Goal: Task Accomplishment & Management: Manage account settings

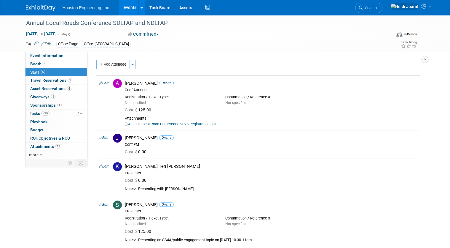
click at [129, 11] on link "Events" at bounding box center [130, 7] width 22 height 15
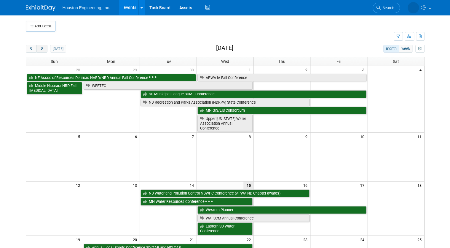
click at [42, 47] on button "next" at bounding box center [41, 49] width 11 height 8
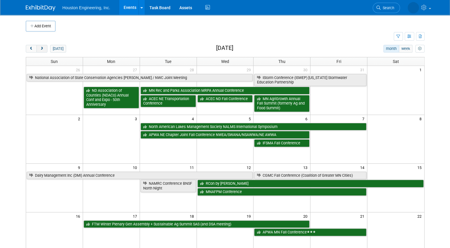
click at [42, 47] on button "next" at bounding box center [41, 49] width 11 height 8
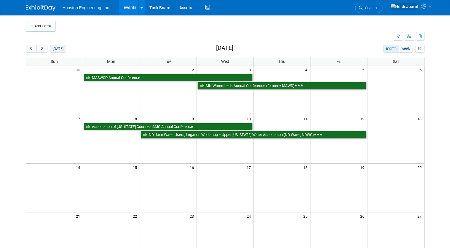
click at [58, 49] on button "[DATE]" at bounding box center [58, 49] width 16 height 8
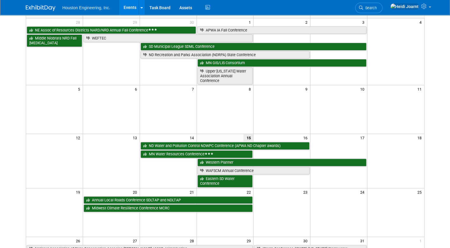
scroll to position [24, 0]
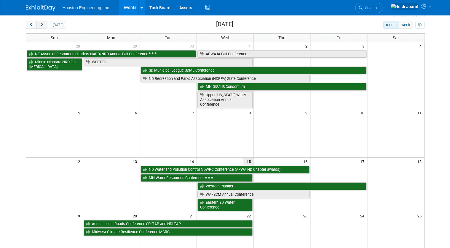
click at [40, 24] on span "next" at bounding box center [42, 25] width 4 height 4
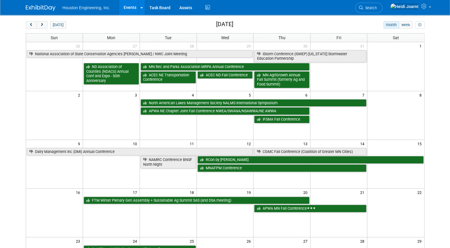
scroll to position [47, 0]
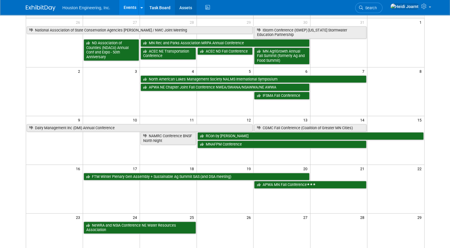
click at [185, 8] on link "Assets" at bounding box center [186, 7] width 22 height 15
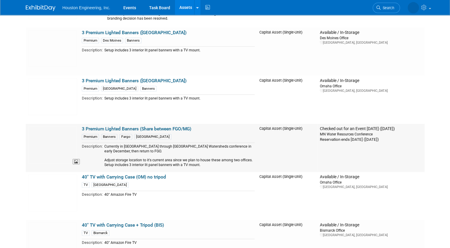
click at [56, 147] on img at bounding box center [52, 144] width 49 height 37
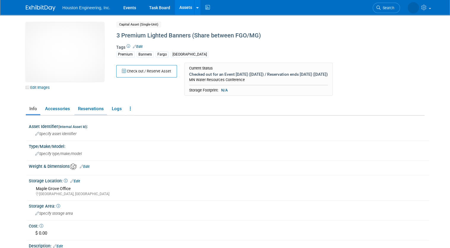
click at [92, 112] on link "Reservations" at bounding box center [90, 109] width 33 height 10
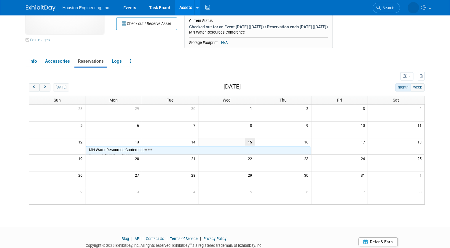
scroll to position [67, 0]
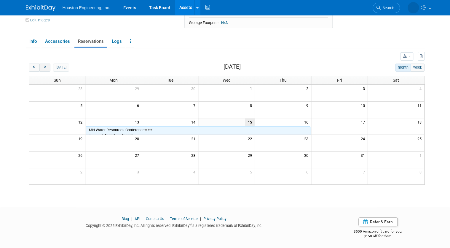
click at [43, 66] on span "next" at bounding box center [45, 68] width 4 height 4
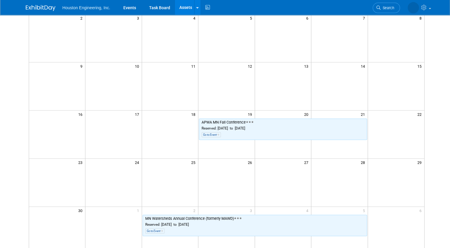
scroll to position [210, 0]
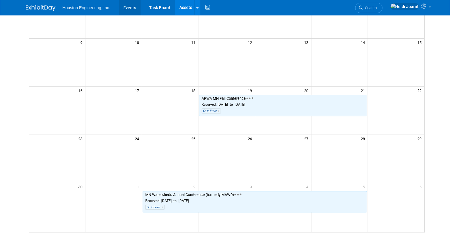
click at [129, 7] on link "Events" at bounding box center [130, 7] width 22 height 15
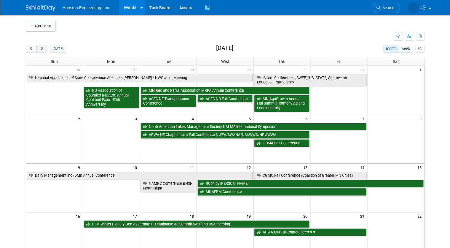
click at [41, 50] on button "next" at bounding box center [41, 49] width 11 height 8
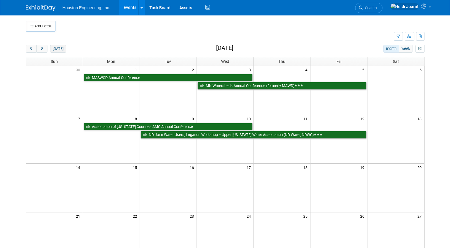
click at [55, 50] on button "[DATE]" at bounding box center [58, 49] width 16 height 8
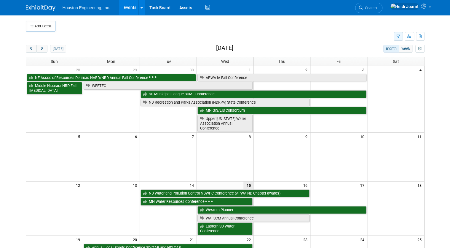
click at [400, 37] on icon "button" at bounding box center [399, 37] width 4 height 4
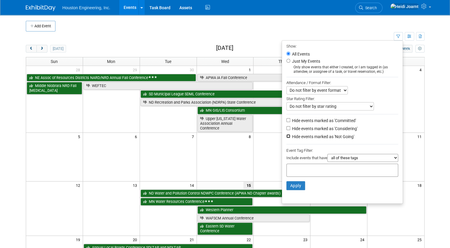
click at [288, 135] on input "Hide events marked as 'Not Going'" at bounding box center [288, 136] width 4 height 4
checkbox input "true"
click at [302, 183] on button "Apply" at bounding box center [295, 185] width 19 height 9
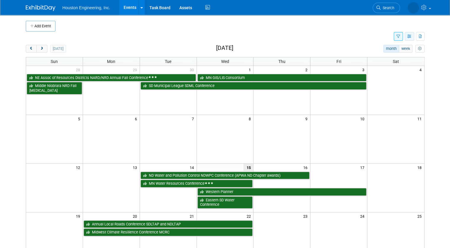
click at [412, 36] on icon "button" at bounding box center [409, 37] width 4 height 4
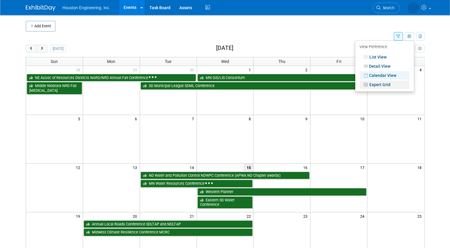
click at [383, 84] on link "Expert Grid" at bounding box center [385, 84] width 50 height 8
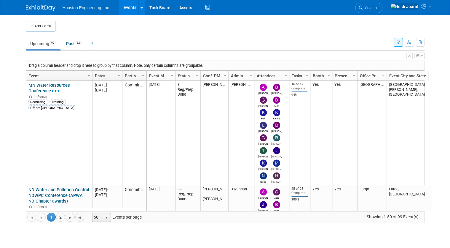
click at [411, 56] on icon "button" at bounding box center [409, 56] width 3 height 4
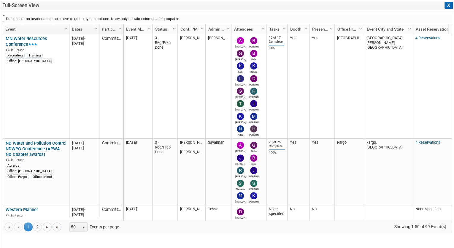
drag, startPoint x: 139, startPoint y: 29, endPoint x: 77, endPoint y: 16, distance: 63.6
click at [77, 16] on div "Drag a column header and drop it here to group by that column. Note: only certa…" at bounding box center [227, 123] width 449 height 219
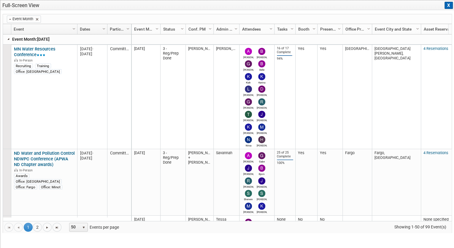
click at [8, 40] on link at bounding box center [8, 38] width 5 height 5
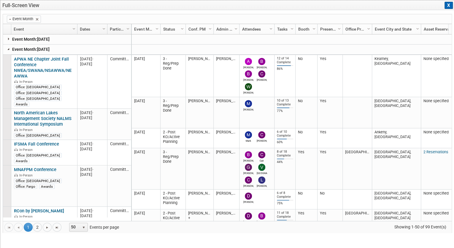
click at [8, 47] on link at bounding box center [8, 49] width 5 height 5
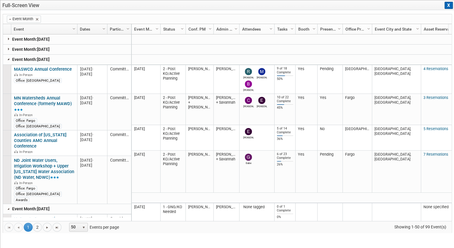
click at [9, 59] on link at bounding box center [8, 59] width 5 height 5
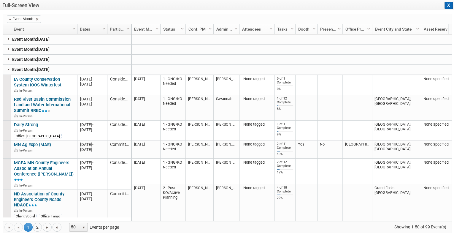
click at [9, 69] on link at bounding box center [8, 69] width 5 height 5
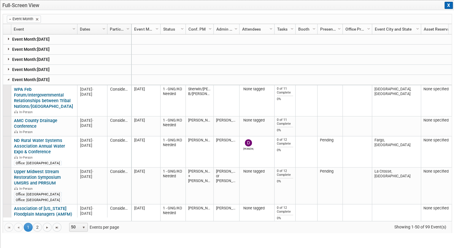
click at [9, 38] on link at bounding box center [8, 38] width 5 height 5
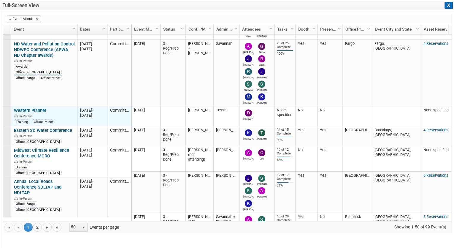
scroll to position [138, 0]
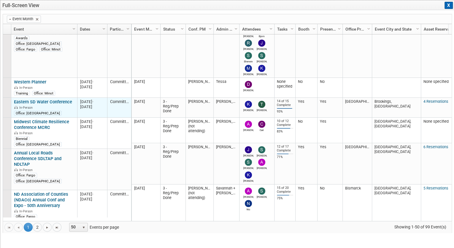
click at [52, 101] on link "Eastern SD Water Conference" at bounding box center [43, 101] width 58 height 5
click at [58, 101] on link "Eastern SD Water Conference" at bounding box center [43, 101] width 58 height 5
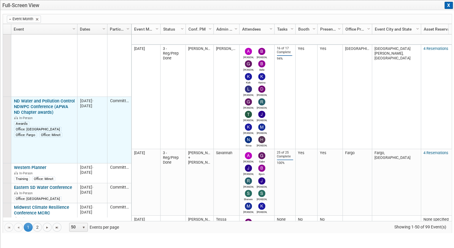
scroll to position [0, 0]
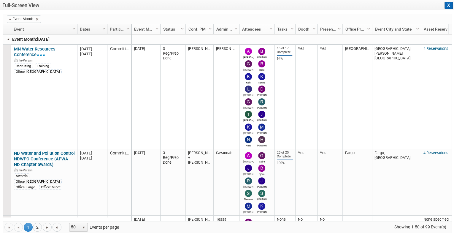
click at [7, 37] on link at bounding box center [8, 38] width 5 height 5
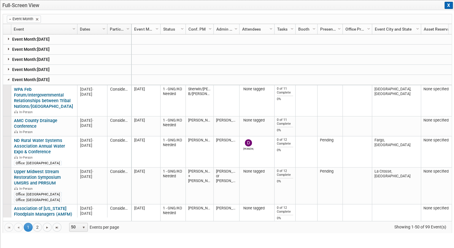
click at [9, 51] on link at bounding box center [8, 49] width 5 height 5
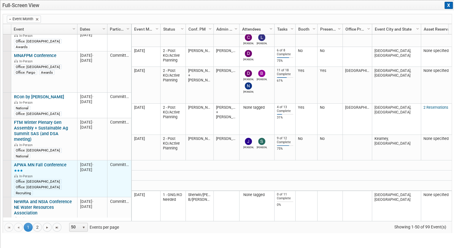
scroll to position [142, 0]
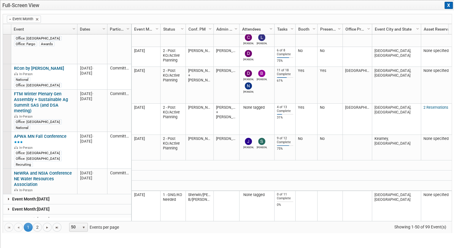
click at [9, 196] on link at bounding box center [8, 198] width 5 height 5
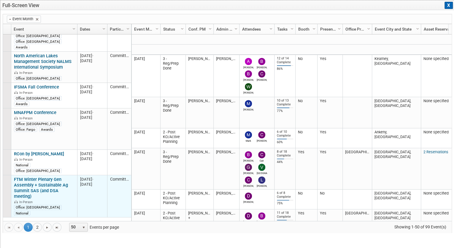
scroll to position [0, 0]
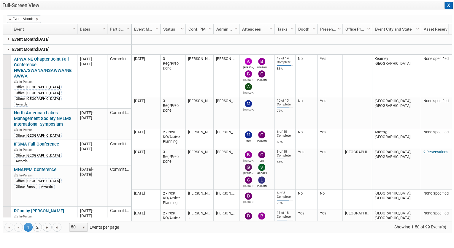
click at [8, 49] on link at bounding box center [8, 49] width 5 height 5
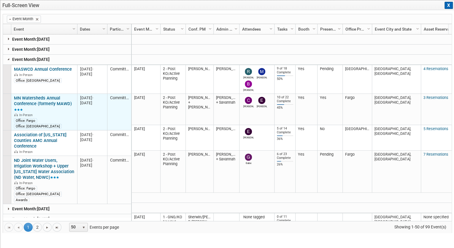
click at [55, 100] on link "MN Watersheds Annual Conference (formerly MAWD)" at bounding box center [43, 103] width 58 height 17
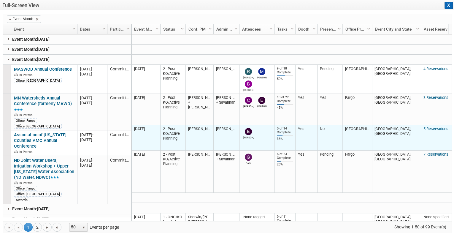
scroll to position [24, 0]
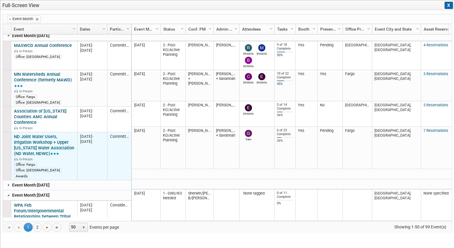
click at [43, 138] on link "ND Joint Water Users, Irrigation Workshop + Upper [US_STATE] Water Association …" at bounding box center [44, 145] width 60 height 22
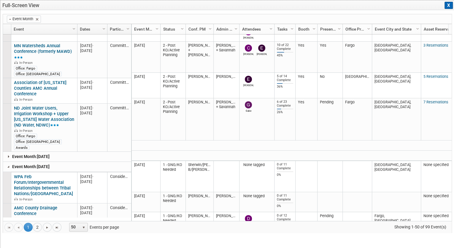
click at [7, 154] on link at bounding box center [8, 156] width 5 height 5
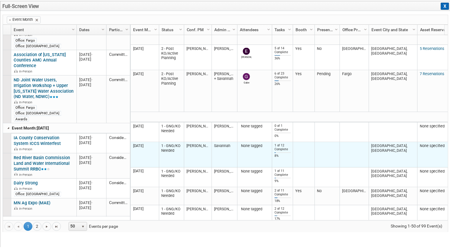
scroll to position [0, 0]
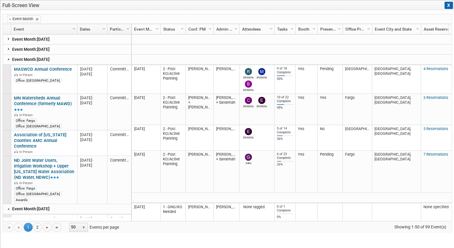
click at [6, 60] on link at bounding box center [8, 59] width 5 height 5
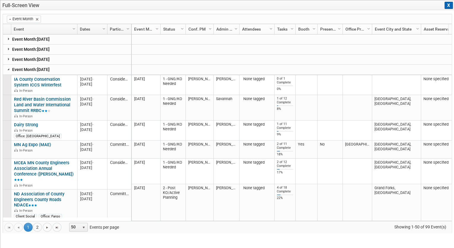
click at [450, 6] on button "X" at bounding box center [448, 5] width 8 height 7
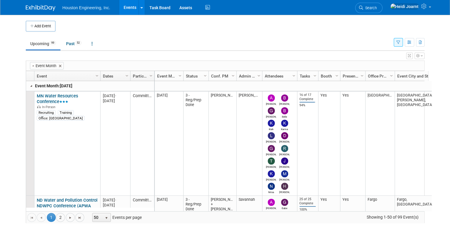
click at [130, 10] on link "Events" at bounding box center [130, 7] width 22 height 15
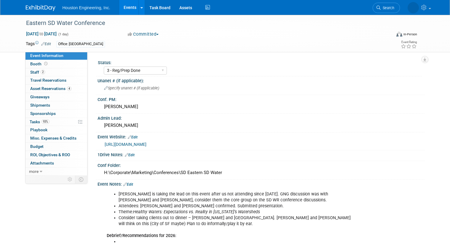
select select "3 - Reg/Prep Done"
select select "Yes"
select select "Water Resources"
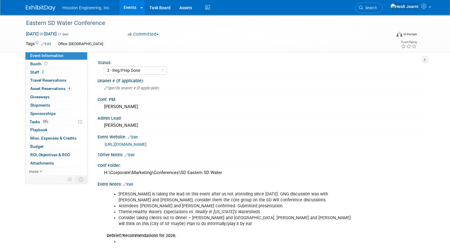
click at [54, 72] on link "2 Staff 2" at bounding box center [57, 72] width 62 height 8
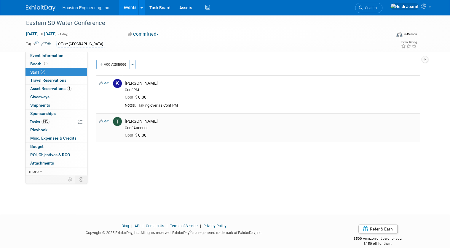
click at [100, 121] on link "Edit" at bounding box center [104, 121] width 10 height 4
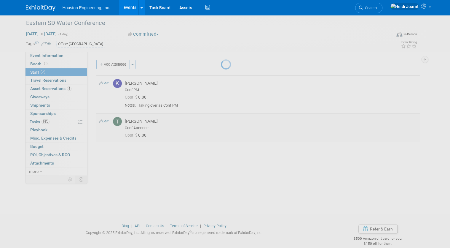
select select "9bd02def-b666-4bcb-acaf-a2436c0cd514"
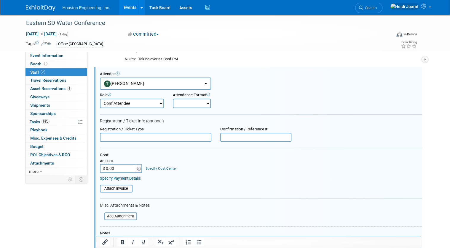
scroll to position [117, 0]
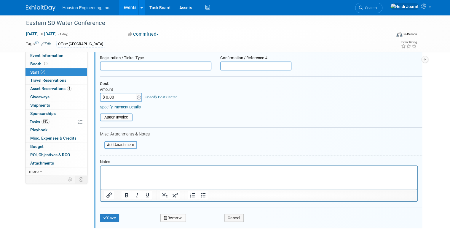
click at [171, 218] on button "Remove" at bounding box center [173, 218] width 26 height 8
click at [201, 221] on link "Yes" at bounding box center [205, 220] width 17 height 9
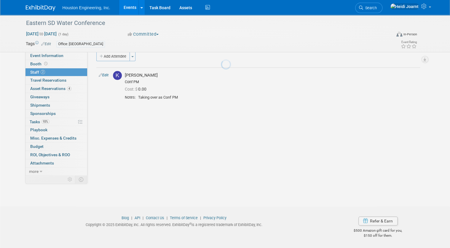
scroll to position [8, 0]
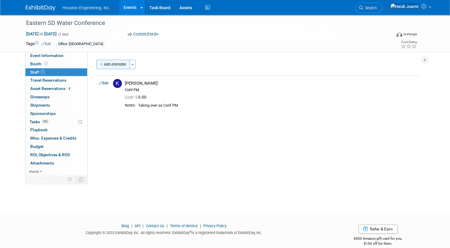
click at [107, 62] on button "Add Attendee" at bounding box center [113, 64] width 34 height 9
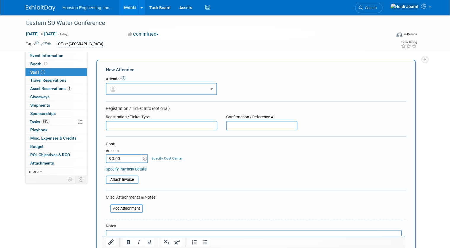
click at [124, 89] on button "button" at bounding box center [161, 89] width 111 height 12
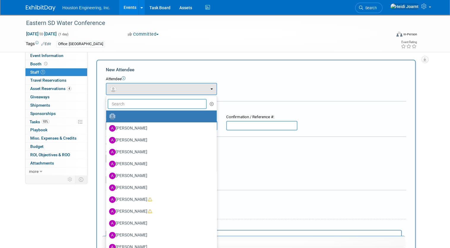
click at [130, 102] on input "text" at bounding box center [157, 104] width 99 height 10
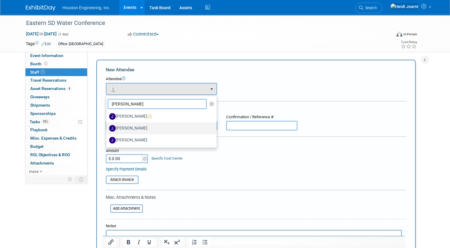
type input "josh"
click at [127, 130] on label "Josh Johnson" at bounding box center [160, 127] width 102 height 9
click at [107, 129] on input "Josh Johnson" at bounding box center [105, 127] width 4 height 4
select select "e76b62ca-cb92-4663-a670-daf7e481b123"
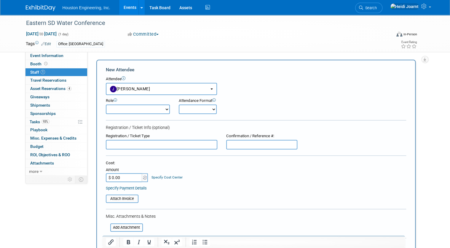
click at [130, 108] on select "Conf Attendee Conf PM Demonstrator Host Planner Presenter Sales Representative" at bounding box center [138, 108] width 64 height 9
select select "200"
click at [106, 104] on select "Conf Attendee Conf PM Demonstrator Host Planner Presenter Sales Representative" at bounding box center [138, 108] width 64 height 9
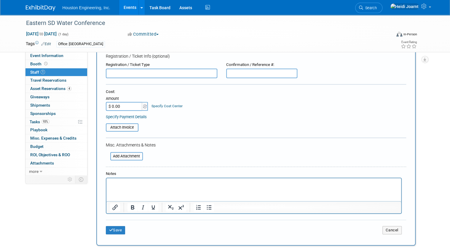
click at [151, 186] on html at bounding box center [253, 182] width 295 height 8
click at [110, 229] on button "Save" at bounding box center [116, 230] width 20 height 8
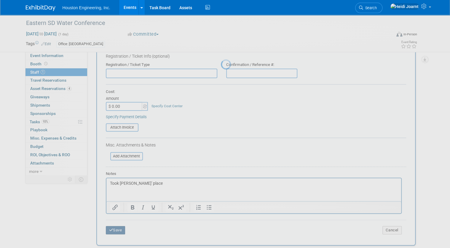
scroll to position [8, 0]
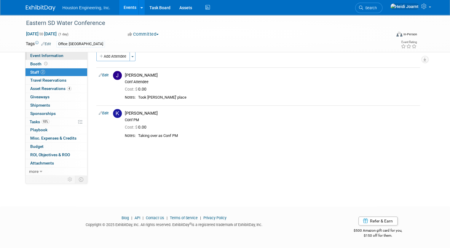
click at [55, 57] on span "Event Information" at bounding box center [46, 55] width 33 height 5
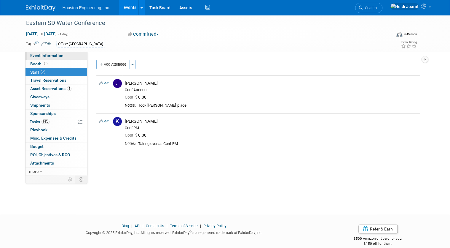
select select "3 - Reg/Prep Done"
select select "Yes"
select select "Water Resources"
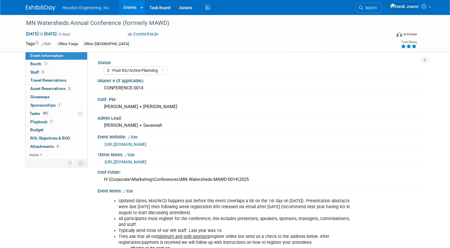
select select "2 - Post KO/Active Planning"
select select "Yes"
select select "Water Resources"
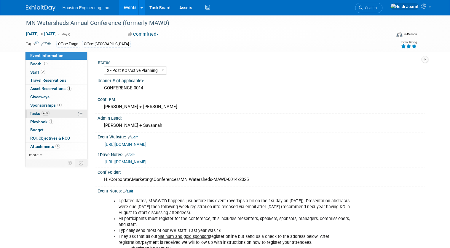
click at [58, 112] on link "45% Tasks 45%" at bounding box center [57, 113] width 62 height 8
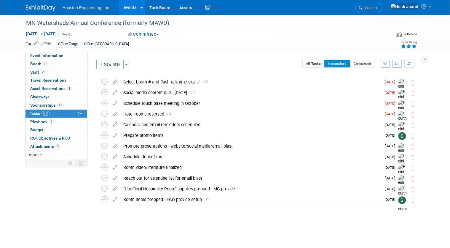
click at [321, 63] on button "All Tasks" at bounding box center [313, 64] width 23 height 8
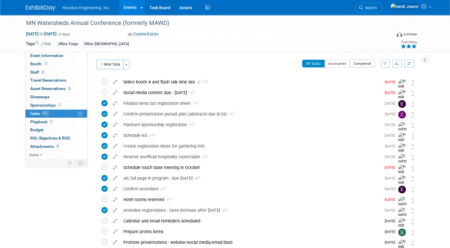
click at [360, 63] on button "Completed" at bounding box center [362, 64] width 25 height 8
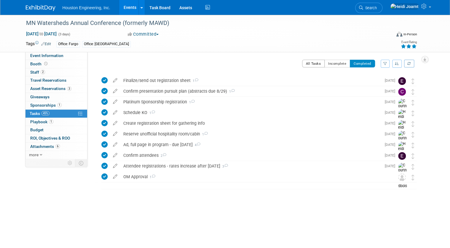
click at [311, 65] on button "All Tasks" at bounding box center [313, 64] width 23 height 8
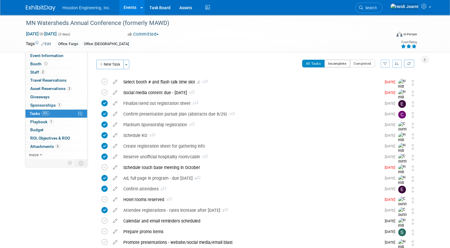
click at [339, 63] on button "Incomplete" at bounding box center [337, 64] width 26 height 8
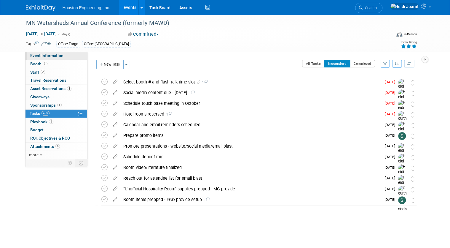
click at [61, 54] on link "Event Information" at bounding box center [57, 56] width 62 height 8
select select "2 - Post KO/Active Planning"
select select "Yes"
select select "Water Resources"
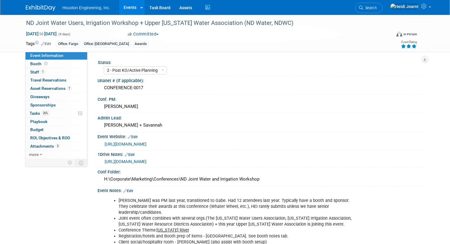
select select "2 - Post KO/Active Planning"
select select "Pending"
select select "Water Resources"
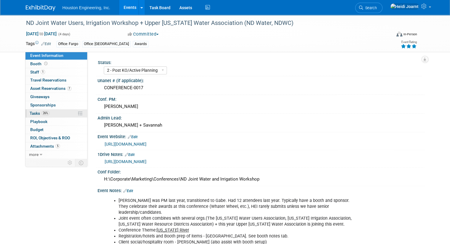
click at [59, 114] on link "26% Tasks 26%" at bounding box center [57, 113] width 62 height 8
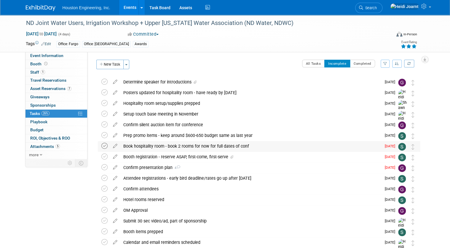
click at [101, 146] on icon at bounding box center [104, 146] width 6 height 6
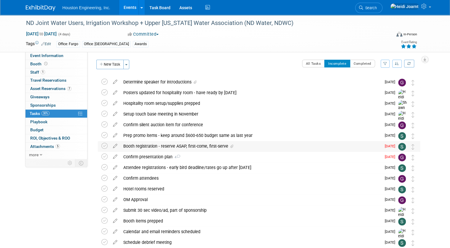
click at [148, 147] on div "Booth registration - reserve ASAP, first-come, first-serve" at bounding box center [250, 146] width 261 height 10
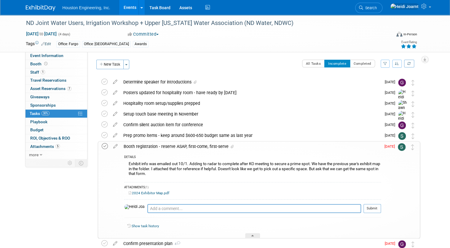
click at [102, 144] on icon at bounding box center [105, 146] width 6 height 6
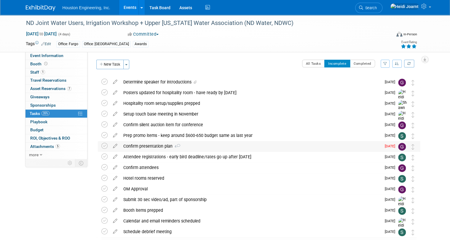
click at [182, 148] on div "Confirm presentation plan 4" at bounding box center [250, 146] width 261 height 10
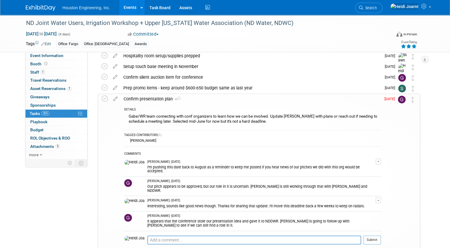
scroll to position [71, 0]
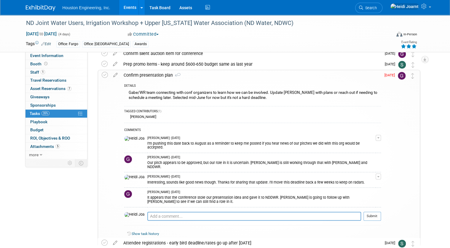
click at [206, 75] on div "Confirm presentation plan 4" at bounding box center [251, 75] width 260 height 10
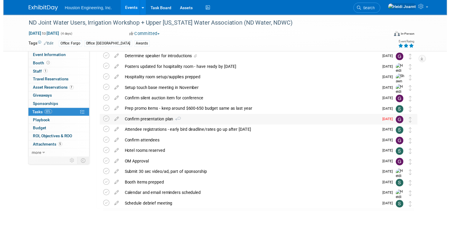
scroll to position [0, 0]
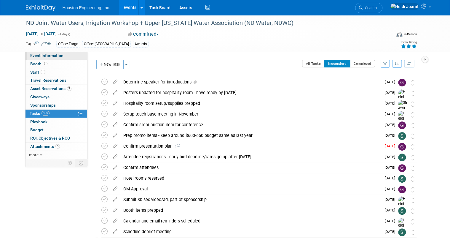
click at [63, 55] on link "Event Information" at bounding box center [57, 56] width 62 height 8
select select "2 - Post KO/Active Planning"
select select "Pending"
select select "Water Resources"
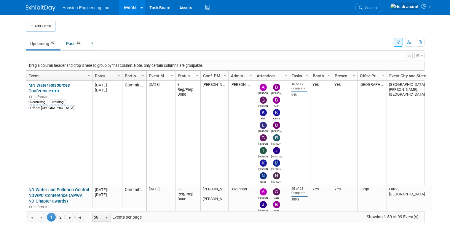
click at [412, 43] on icon "button" at bounding box center [409, 43] width 4 height 4
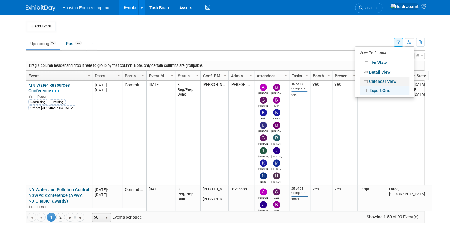
click at [391, 78] on link "Calendar View" at bounding box center [385, 81] width 50 height 8
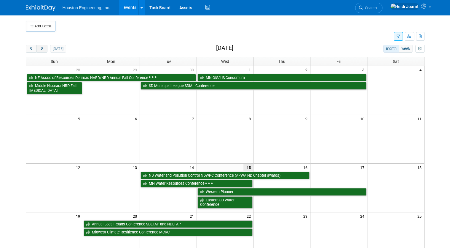
click at [40, 49] on span "next" at bounding box center [42, 49] width 4 height 4
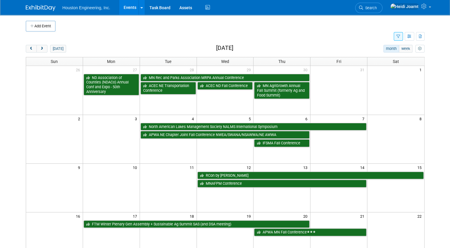
click at [36, 42] on div "Add Event New Event Duplicate Event Warning There is another event in your work…" at bounding box center [225, 192] width 408 height 355
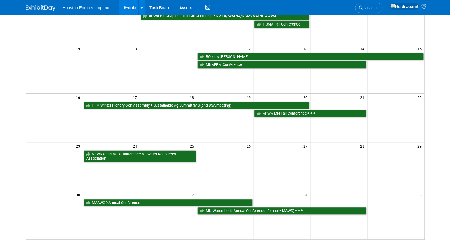
scroll to position [24, 0]
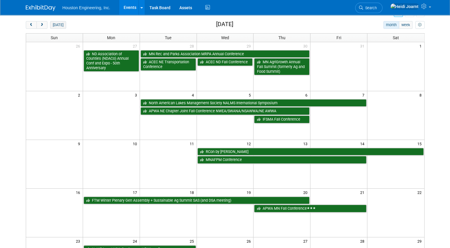
click at [52, 24] on button "[DATE]" at bounding box center [58, 25] width 16 height 8
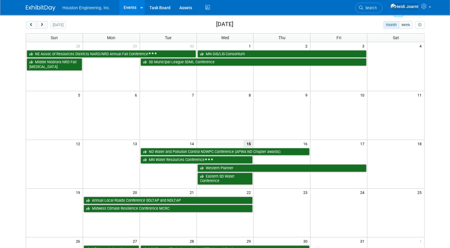
scroll to position [95, 0]
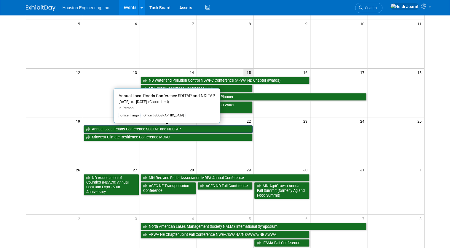
click at [148, 128] on link "Annual Local Roads Conference SDLTAP and NDLTAP" at bounding box center [168, 129] width 169 height 8
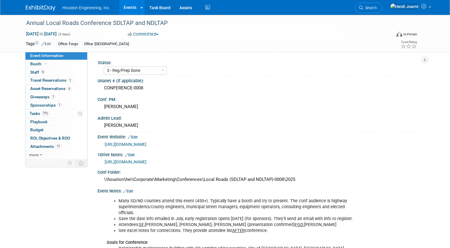
select select "3 - Reg/Prep Done"
select select "Yes"
select select "Multi-sector/Any/All"
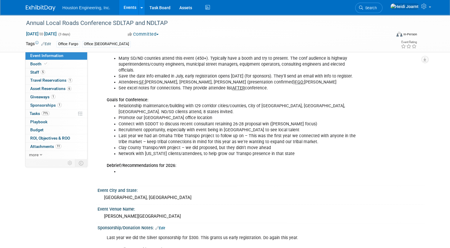
scroll to position [237, 0]
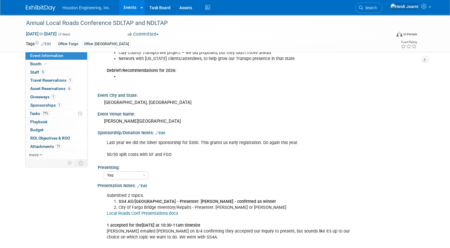
click at [140, 184] on link "Edit" at bounding box center [142, 186] width 10 height 4
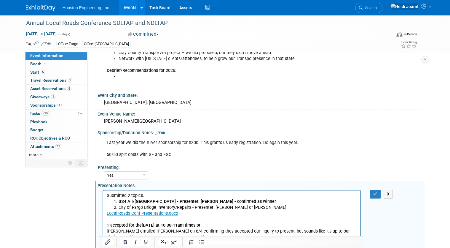
scroll to position [0, 0]
click at [155, 225] on b "Oct. 21 at 10:30-11am timeslot" at bounding box center [170, 224] width 59 height 5
click at [174, 237] on p "Local Roads Conf Presentations.docx 1 accepted for the Oct. 22 at 10:30-11am ti…" at bounding box center [231, 225] width 251 height 30
click at [377, 192] on icon "button" at bounding box center [375, 194] width 4 height 4
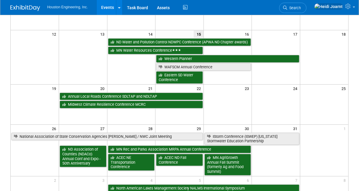
scroll to position [166, 0]
